Goal: Transaction & Acquisition: Book appointment/travel/reservation

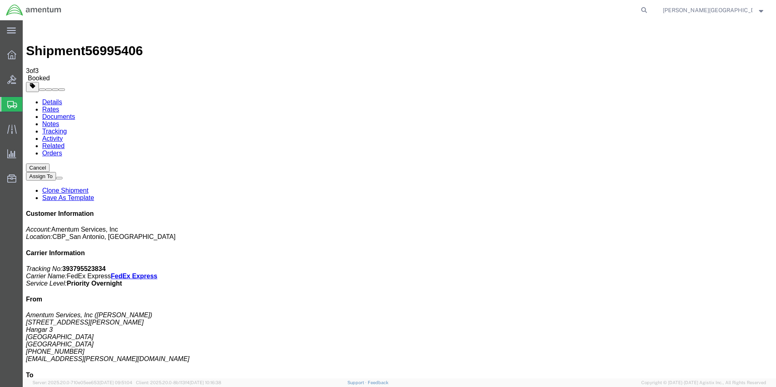
click at [0, 0] on span "Create Shipment" at bounding box center [0, 0] width 0 height 0
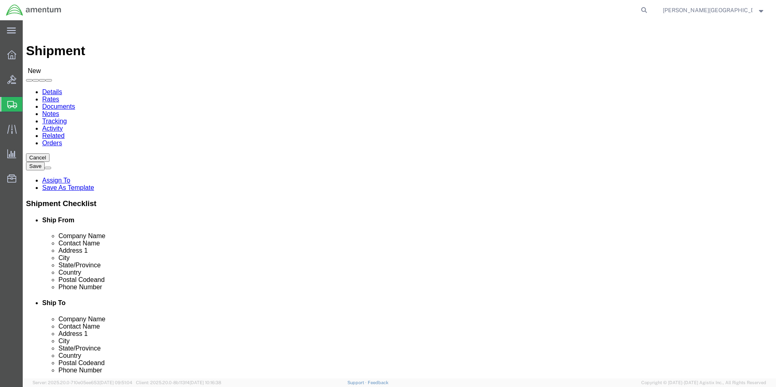
scroll to position [1582, 0]
select select "49940"
select select "[GEOGRAPHIC_DATA]"
drag, startPoint x: 180, startPoint y: 275, endPoint x: 99, endPoint y: 274, distance: 81.1
click div "Phone Number"
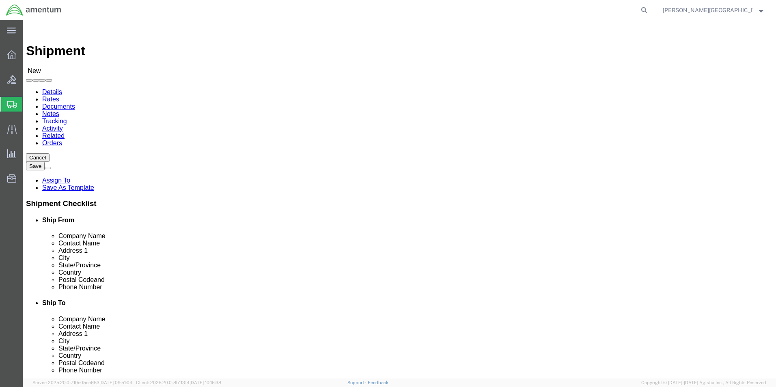
type input "[PHONE_NUMBER]"
select select "49949"
select select "AZ"
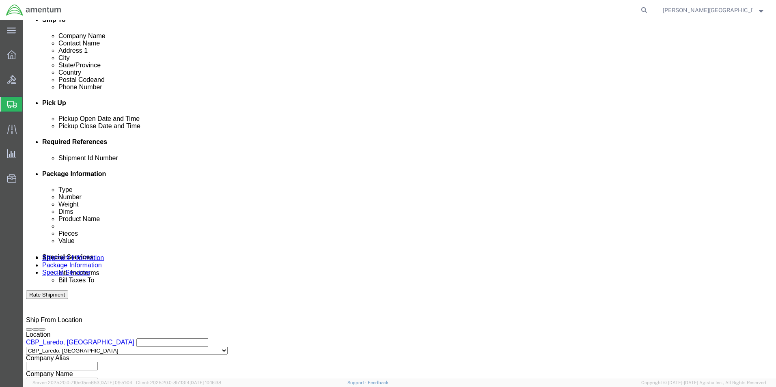
scroll to position [284, 0]
click div "[DATE] 2:00 PM"
type input "3:00 PM"
click button "Apply"
click button "Add reference"
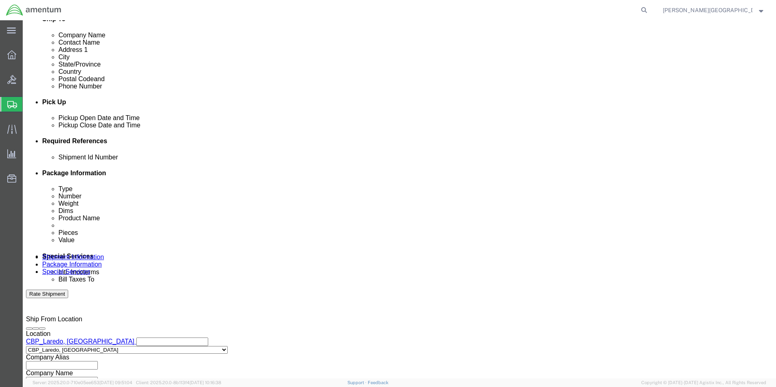
click select "Select Account Type Activity ID Airline Appointment Number ASN Batch Request # …"
select select "DEPT"
click select "Select Account Type Activity ID Airline Appointment Number ASN Batch Request # …"
click input "text"
type input "Supply Department"
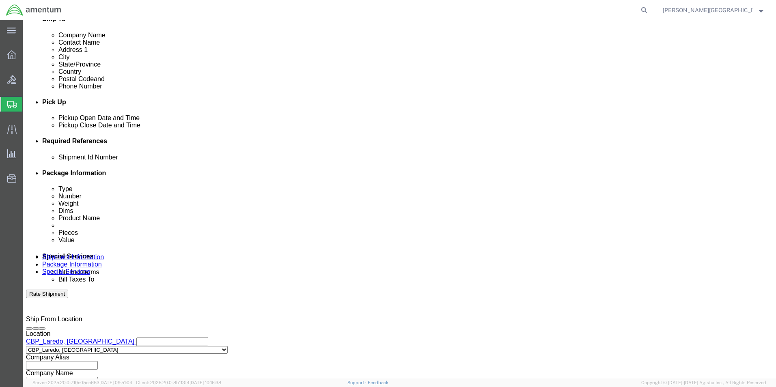
click div "Add reference"
click button "Add reference"
click select "Select Account Type Activity ID Airline Appointment Number ASN Batch Request # …"
select select "PROJNUM"
click select "Select Account Type Activity ID Airline Appointment Number ASN Batch Request # …"
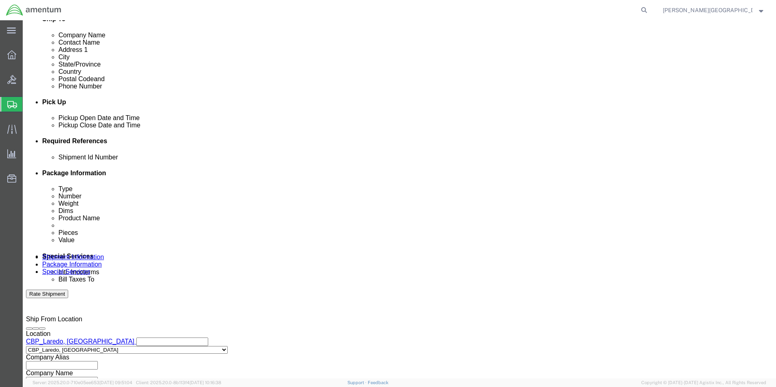
click input "text"
click input "6118.02.03.2219.000.LRT.0000"
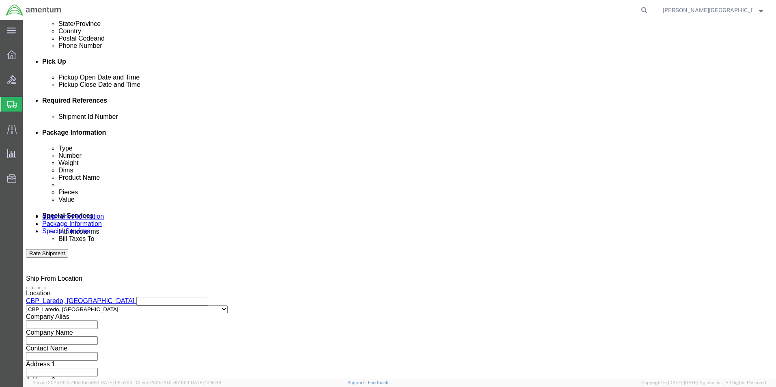
type input "6118.04.03.2219.000.LRT.0000"
click button "Add reference"
click select "Select Account Type Activity ID Airline Appointment Number ASN Batch Request # …"
select select "CUSTREF"
click select "Select Account Type Activity ID Airline Appointment Number ASN Batch Request # …"
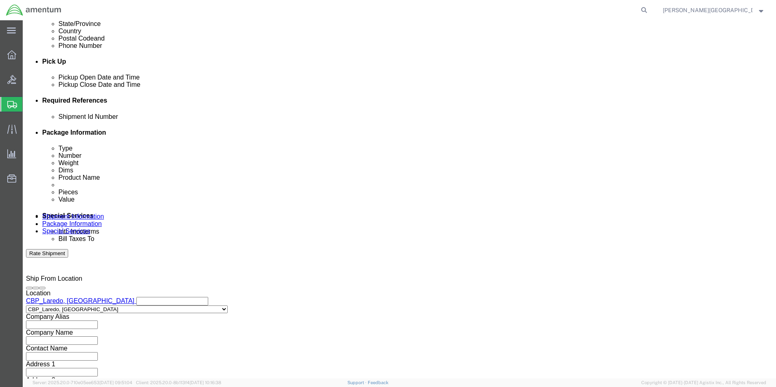
click input "text"
type input "537-00731 Ball Joint"
click input "text"
click div "Shipment Id Number Select Account Type Activity ID Airline Appointment Number A…"
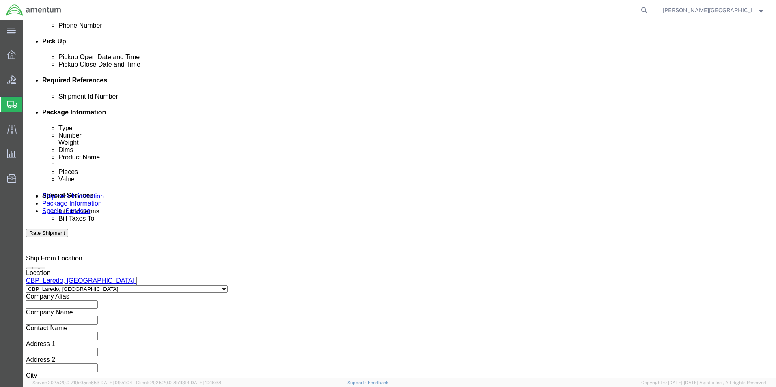
scroll to position [354, 0]
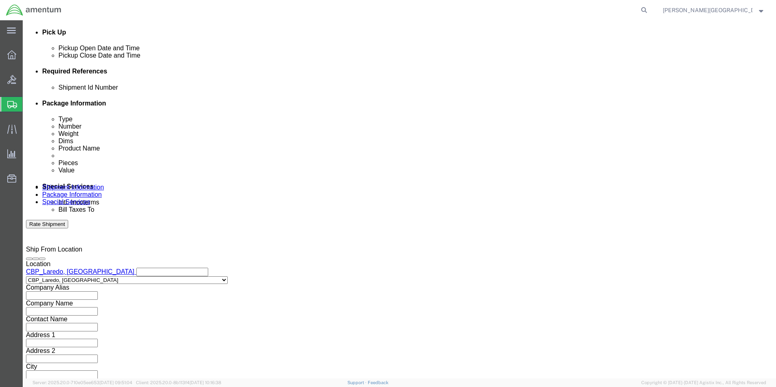
click button "Continue"
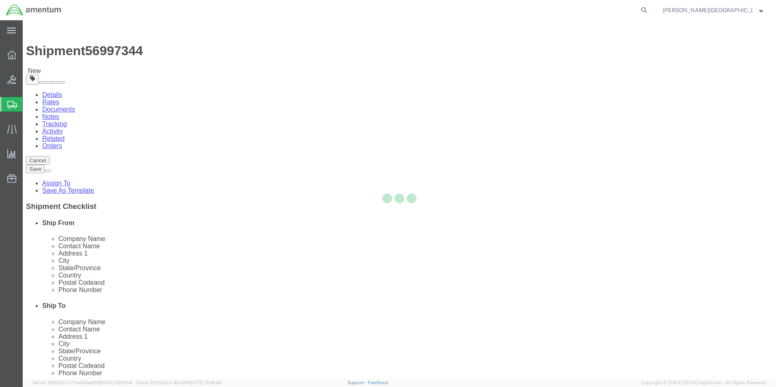
select select "CBOX"
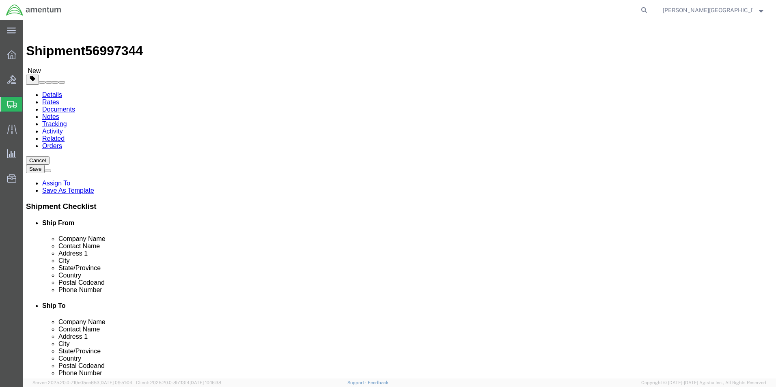
click input "text"
type input "6"
click input "text"
type input "7"
click input "text"
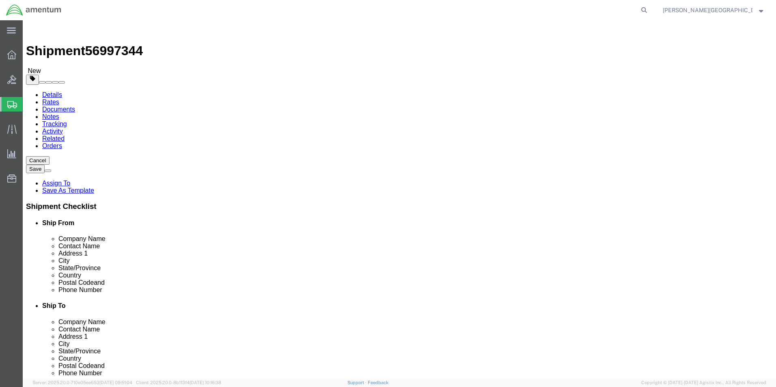
type input "8"
click input "0.00"
type input "3.00"
click link "Add Content"
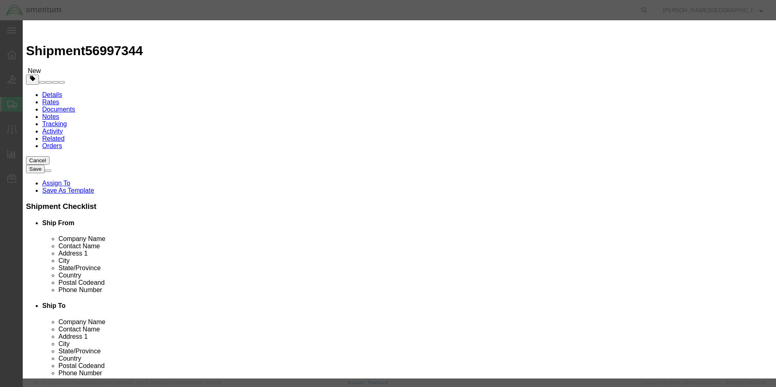
click input "text"
type input "Ball Joint"
click textarea
type textarea "PN: 11-7775P"
click input "0"
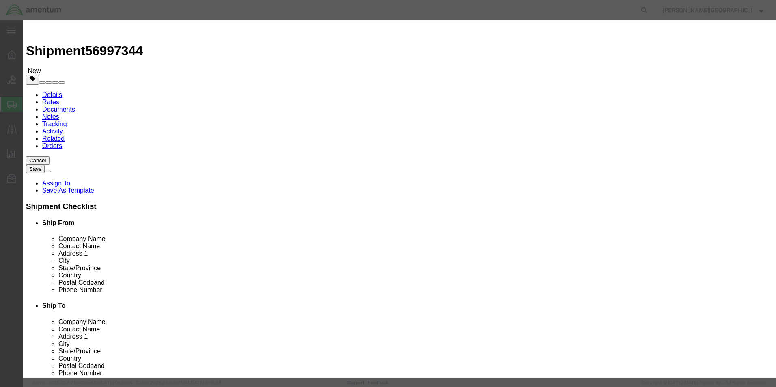
type input "2"
click input "text"
type input "2450.00"
click button "Save & Close"
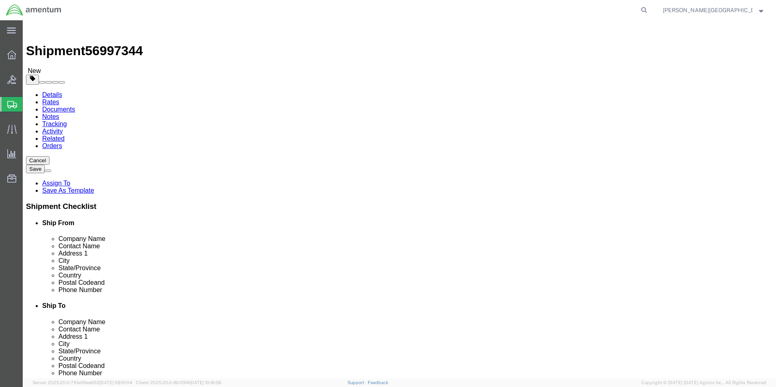
click button "Previous"
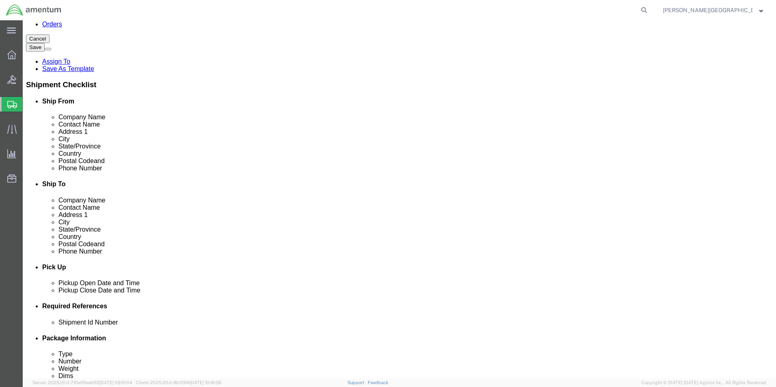
scroll to position [243, 0]
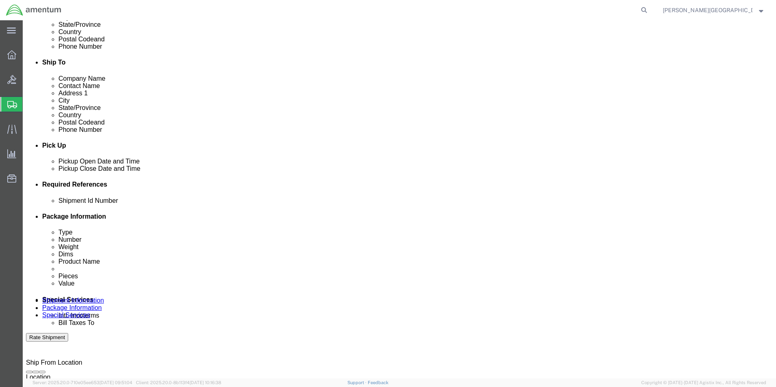
click input "text"
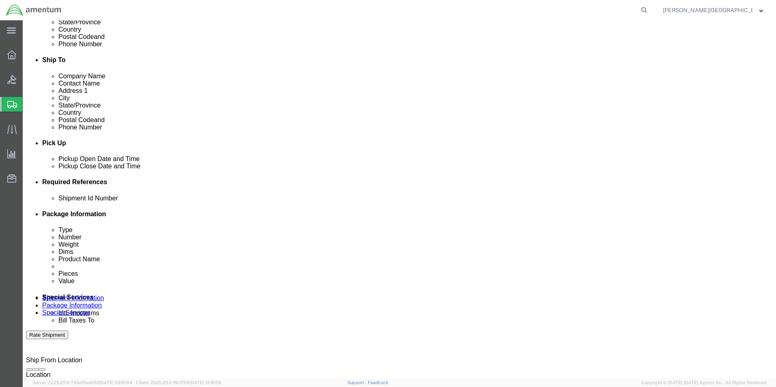
scroll to position [354, 0]
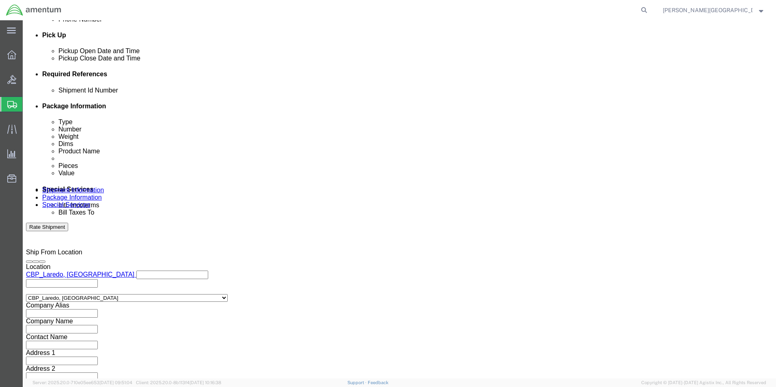
type input "56997344"
click button "Continue"
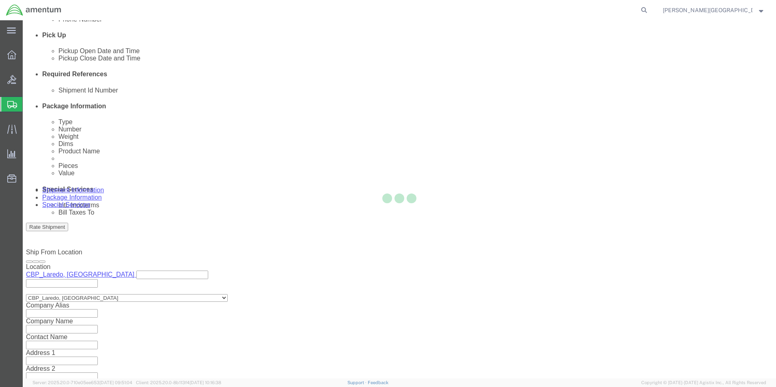
scroll to position [0, 0]
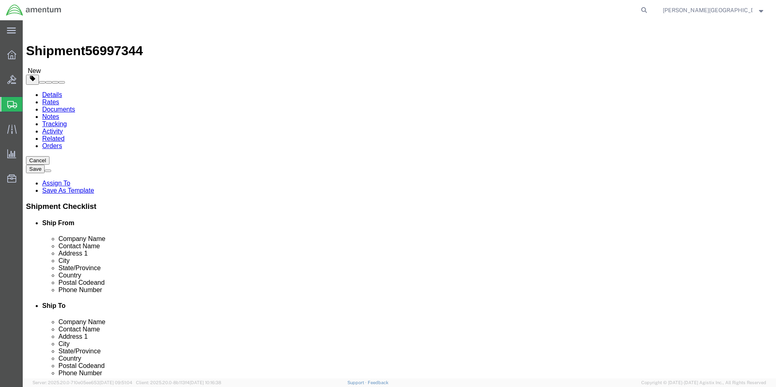
click button "Continue"
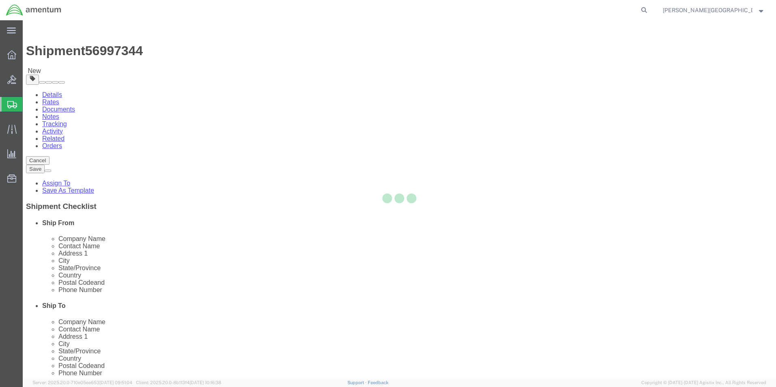
select select
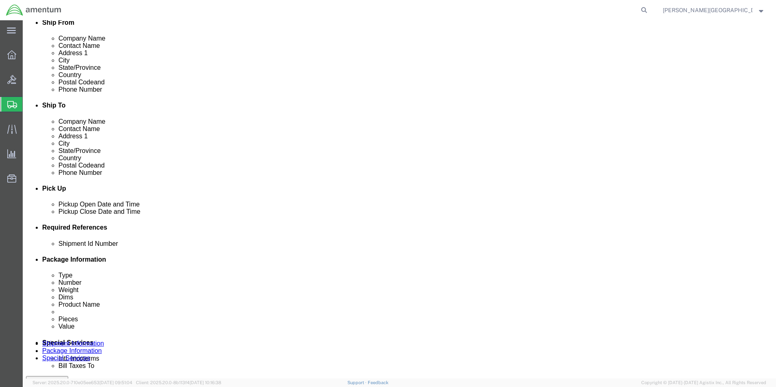
scroll to position [243, 0]
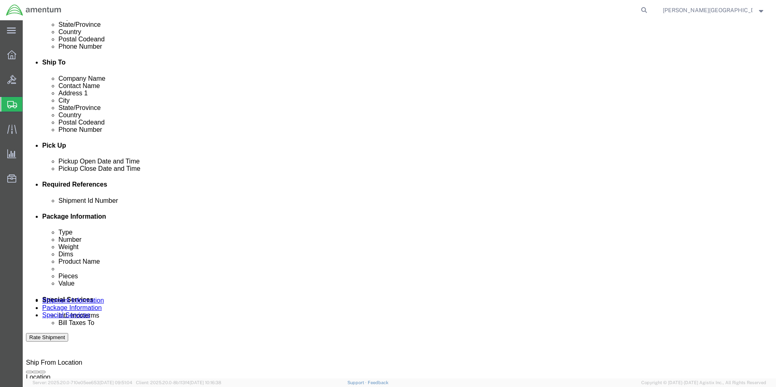
click button "Rate Shipment"
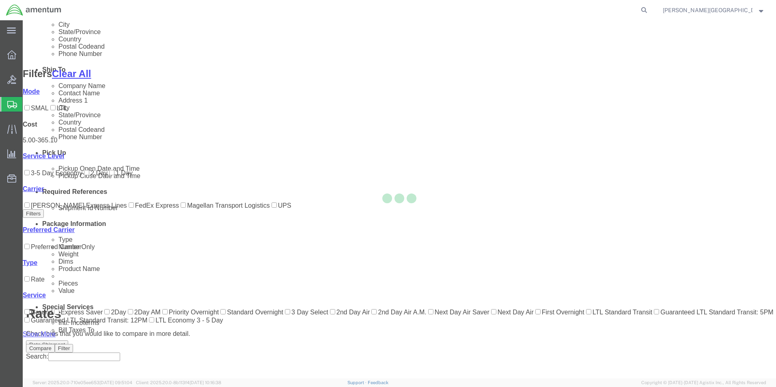
scroll to position [65, 0]
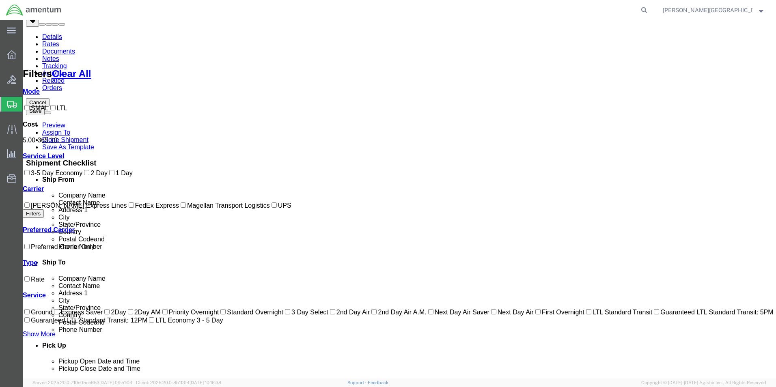
checkbox input "true"
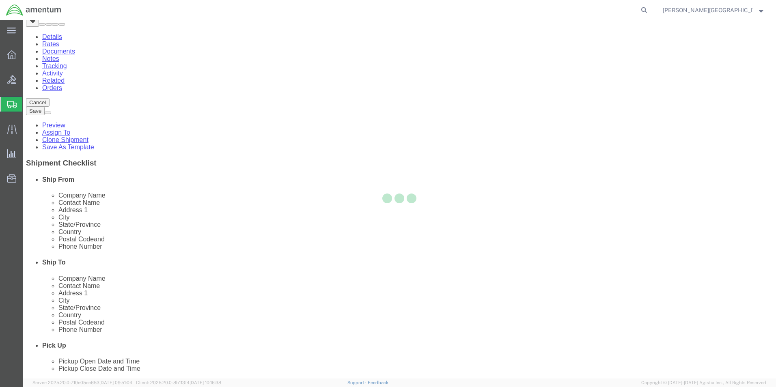
scroll to position [0, 0]
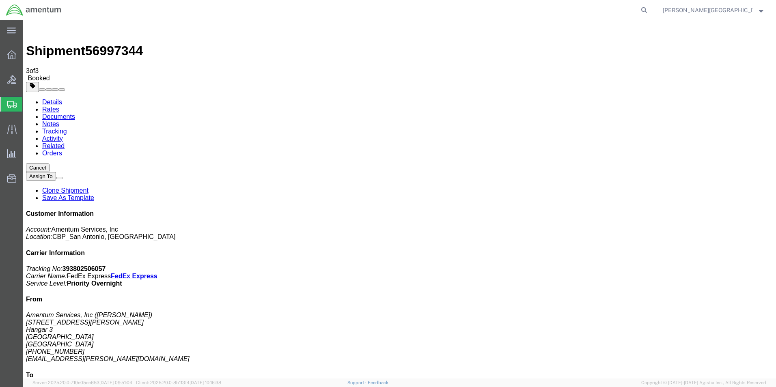
drag, startPoint x: 628, startPoint y: 113, endPoint x: 715, endPoint y: 139, distance: 91.1
click at [715, 210] on div "Customer Information Account: Amentum Services, Inc Location: [GEOGRAPHIC_DATA]…" at bounding box center [399, 358] width 747 height 297
drag, startPoint x: 715, startPoint y: 139, endPoint x: 697, endPoint y: 138, distance: 17.9
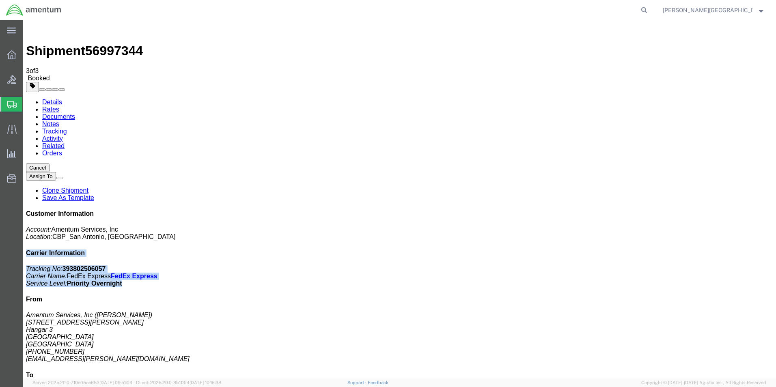
copy div "Carrier Information Tracking No: 393802506057 Carrier Name: FedEx Express FedEx…"
